Goal: Navigation & Orientation: Find specific page/section

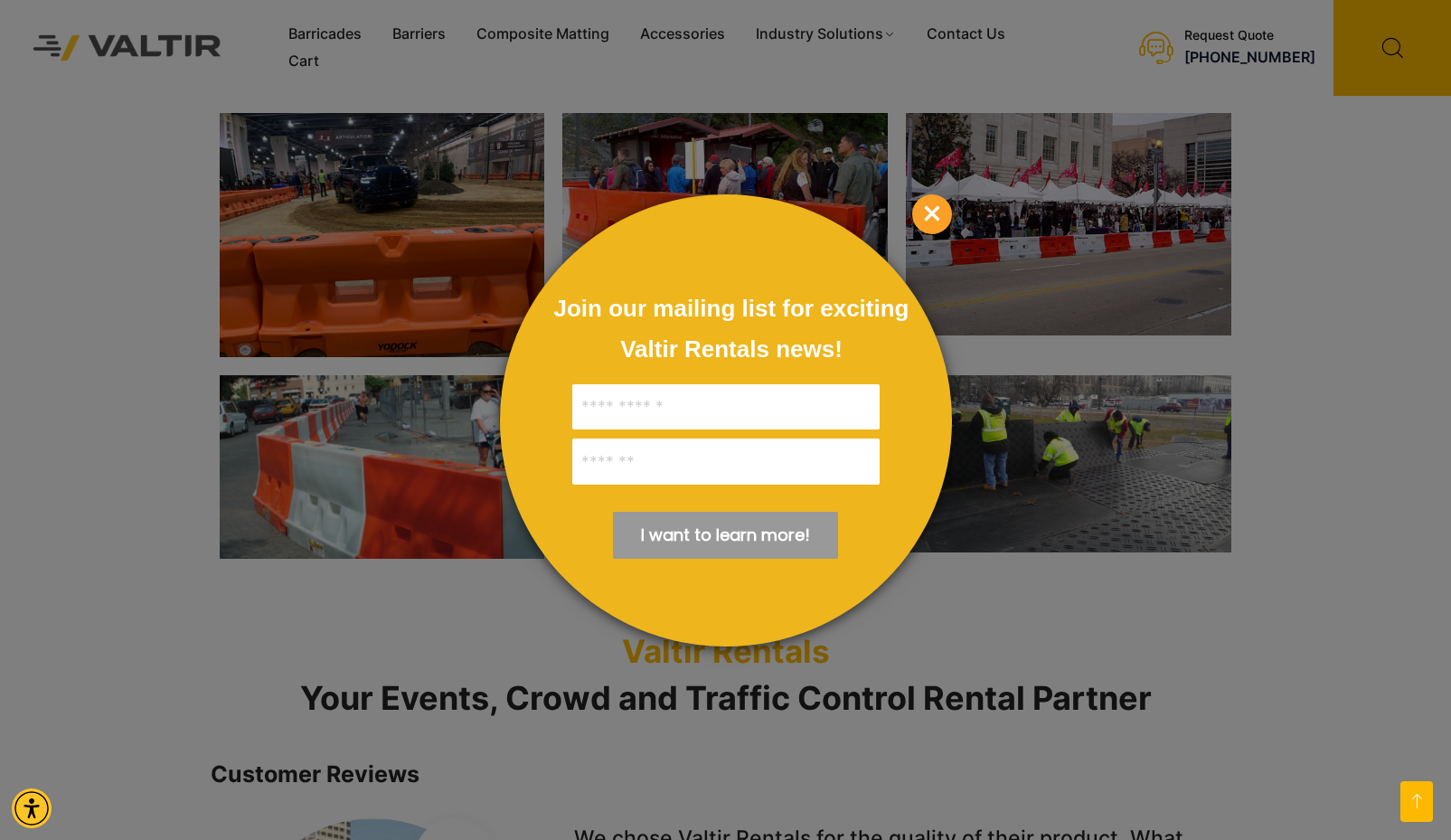
scroll to position [1964, 0]
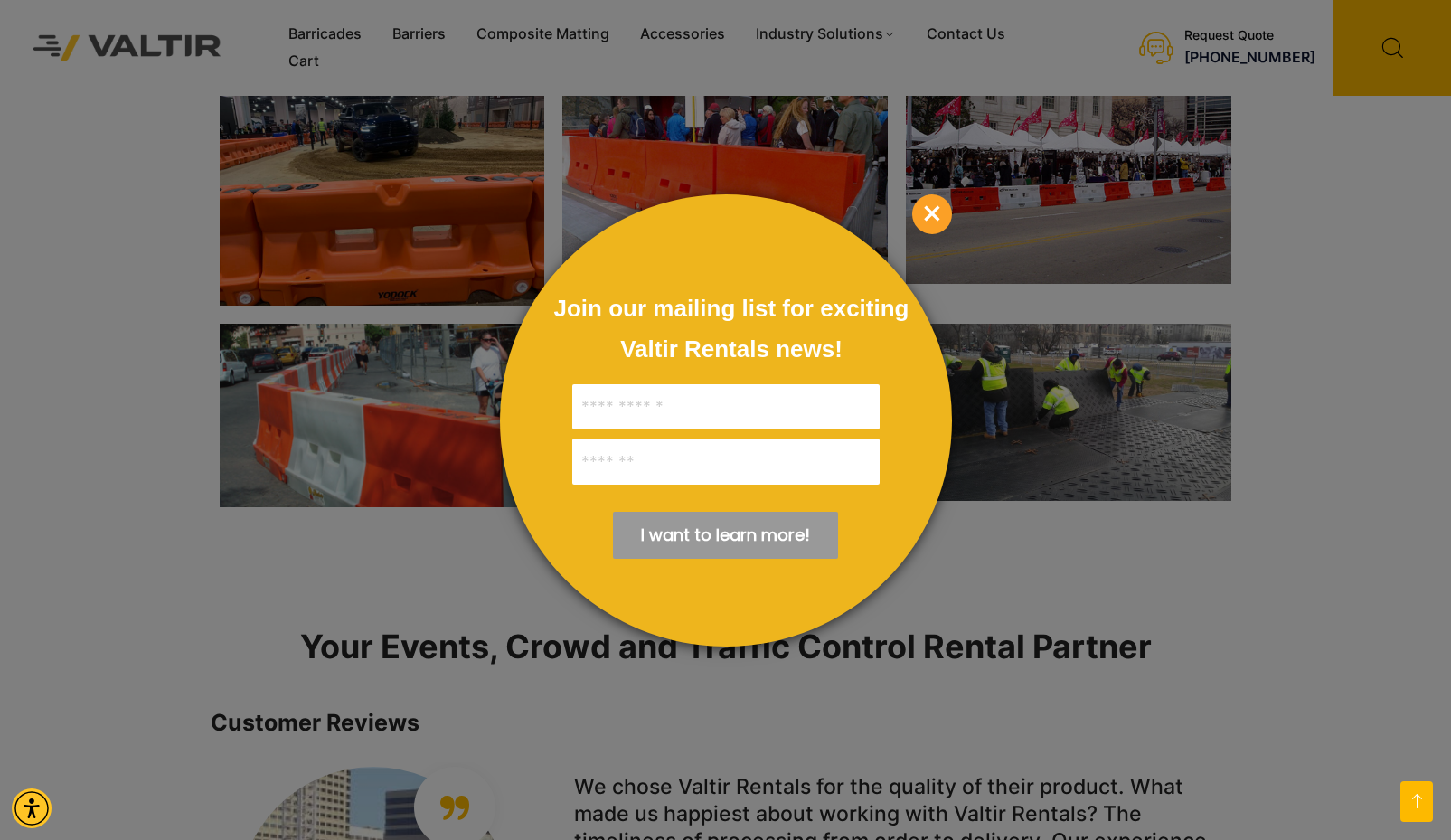
click at [935, 216] on span "×" at bounding box center [932, 215] width 40 height 40
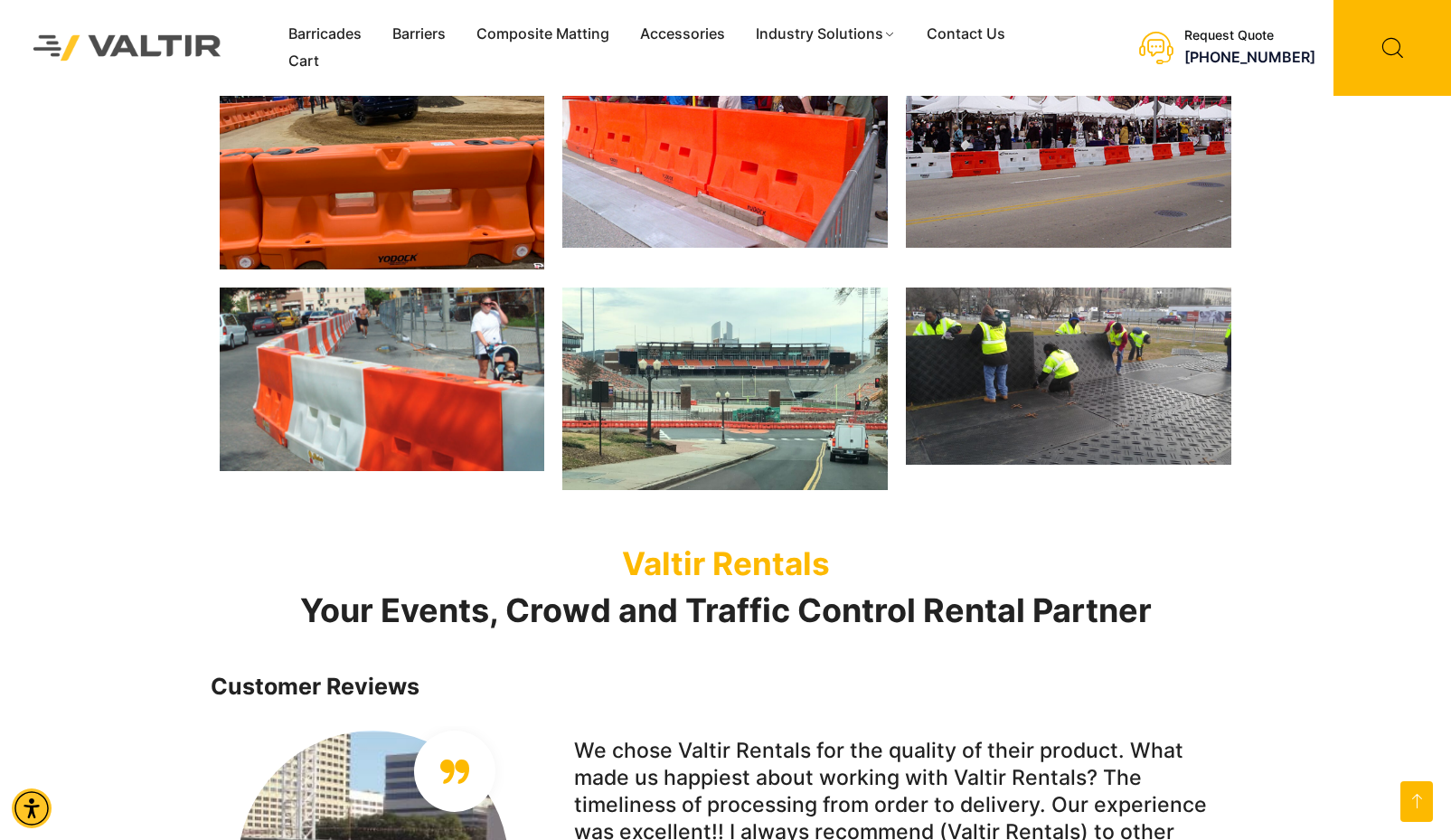
scroll to position [2003, 0]
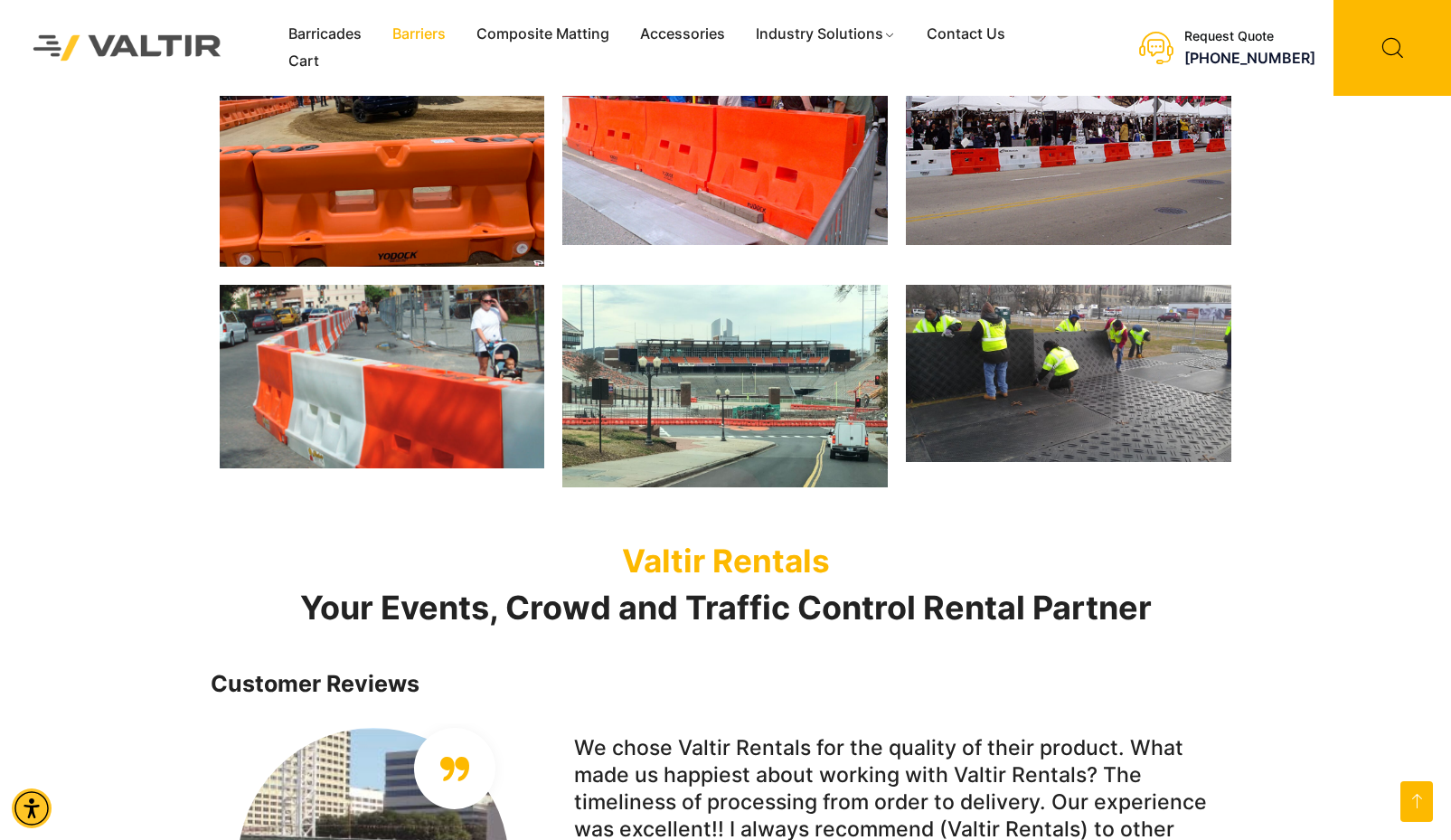
click at [415, 33] on link "Barriers" at bounding box center [418, 34] width 84 height 27
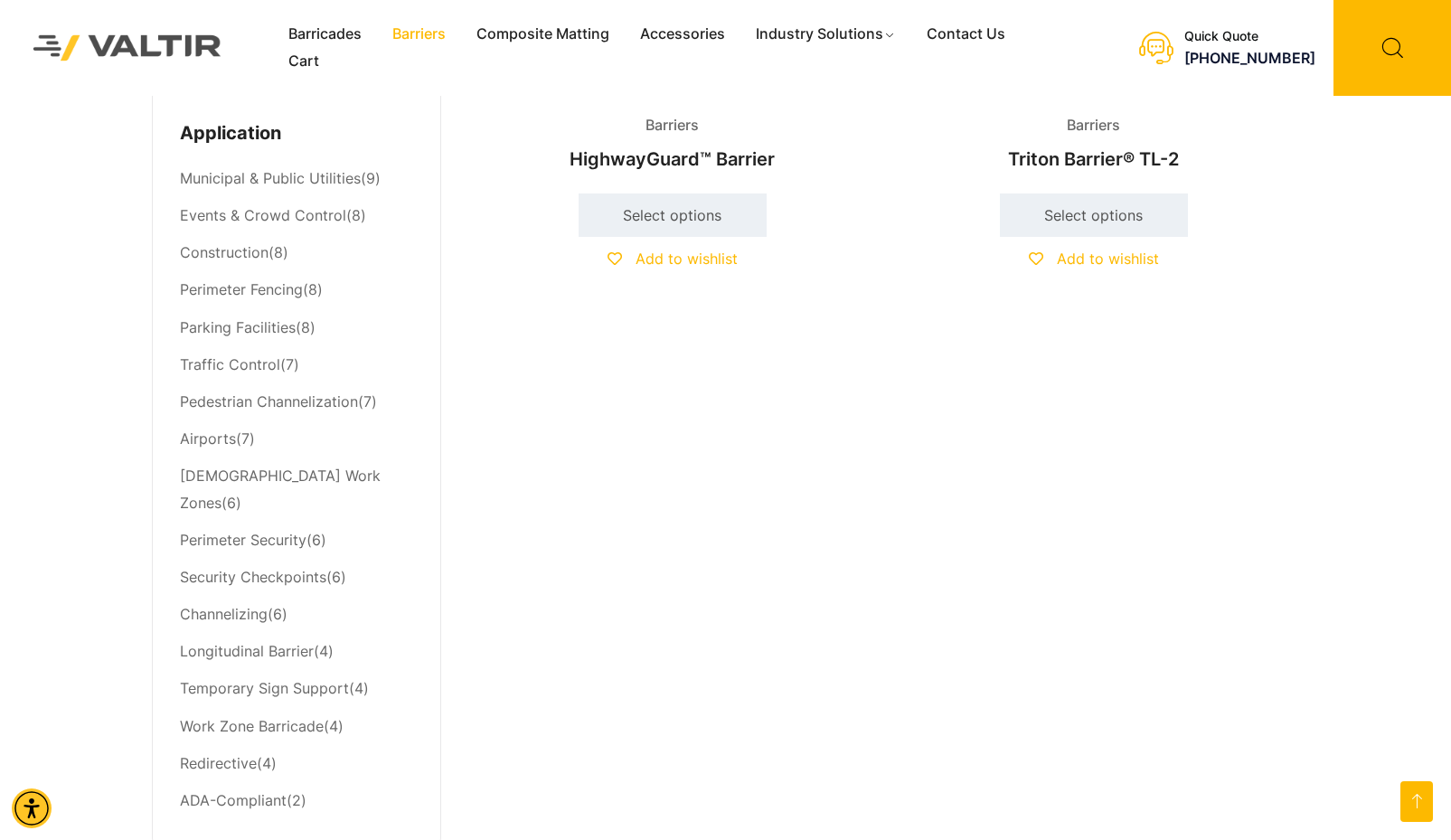
scroll to position [763, 0]
click at [291, 225] on link "Events & Crowd Control" at bounding box center [263, 216] width 167 height 18
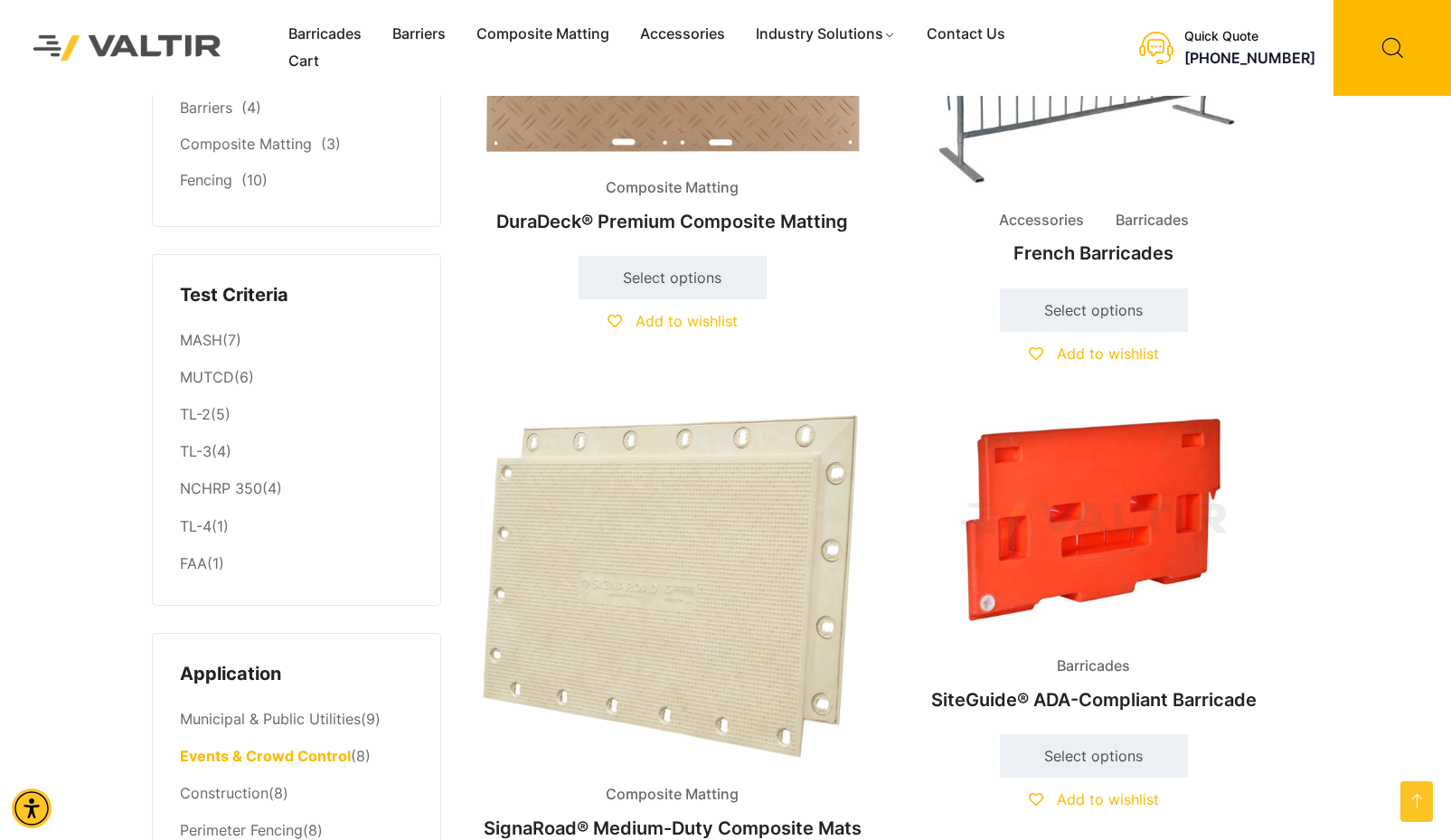
scroll to position [14, 0]
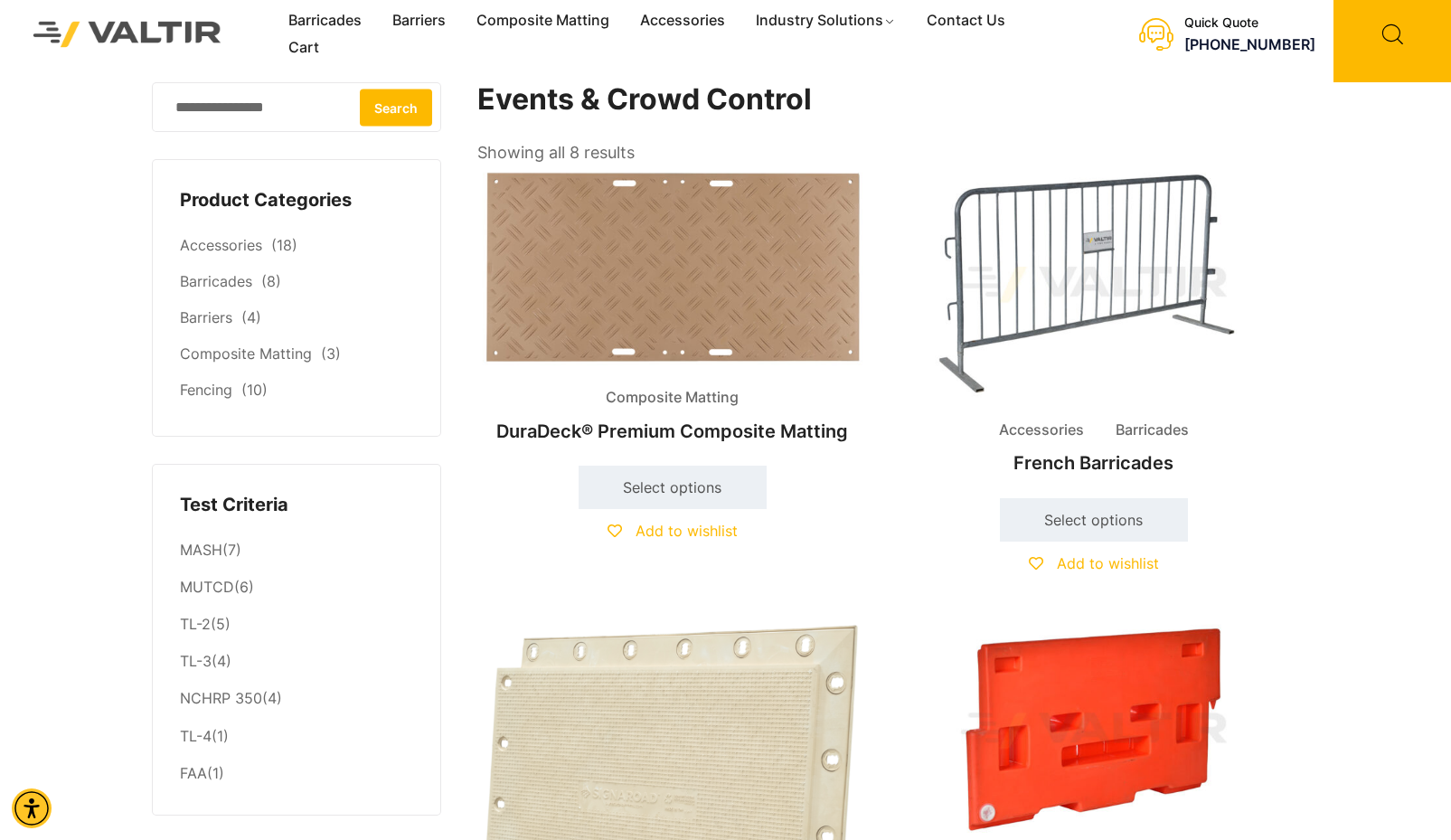
click at [733, 325] on img at bounding box center [672, 269] width 390 height 203
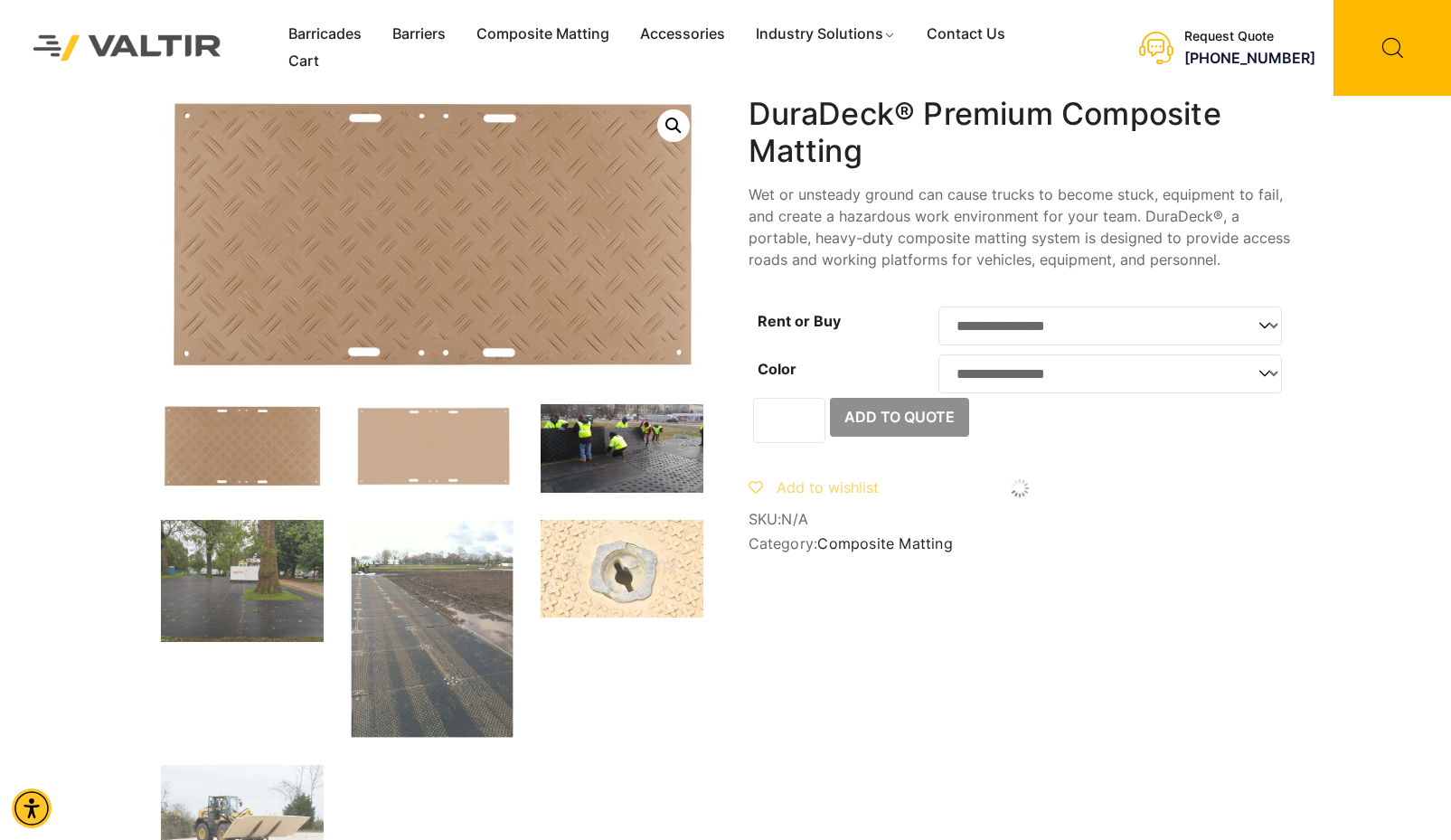
click at [658, 463] on img at bounding box center [622, 448] width 163 height 89
